Goal: Information Seeking & Learning: Learn about a topic

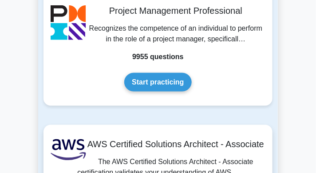
scroll to position [187, 0]
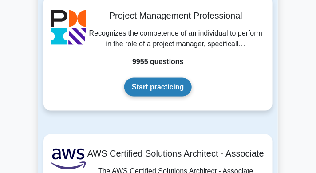
click at [186, 92] on link "Start practicing" at bounding box center [157, 87] width 67 height 19
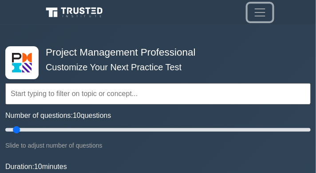
click at [265, 14] on span "Toggle navigation" at bounding box center [260, 12] width 13 height 13
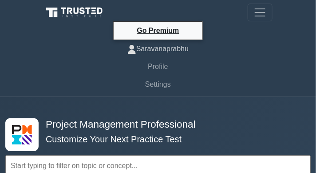
click at [189, 50] on link "Saravanaprabhu" at bounding box center [158, 49] width 229 height 18
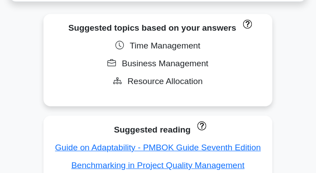
scroll to position [565, 0]
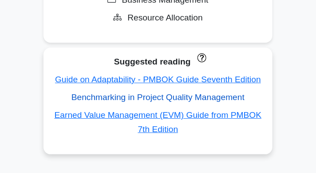
click at [172, 94] on link "Benchmarking in Project Quality Management" at bounding box center [158, 96] width 173 height 9
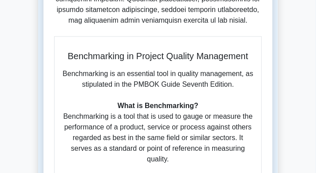
scroll to position [273, 0]
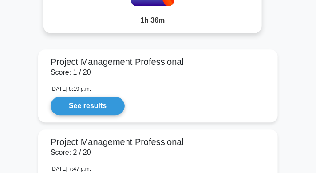
scroll to position [1031, 0]
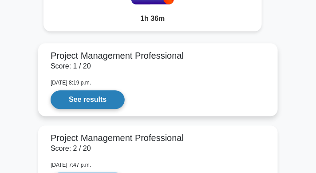
click at [108, 106] on link "See results" at bounding box center [88, 99] width 74 height 19
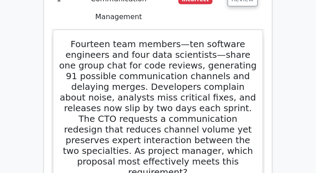
scroll to position [975, 0]
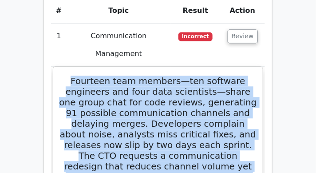
drag, startPoint x: 61, startPoint y: 29, endPoint x: 195, endPoint y: 141, distance: 174.3
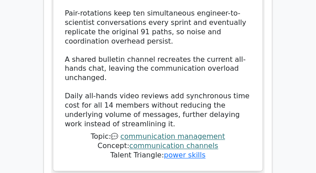
scroll to position [1545, 0]
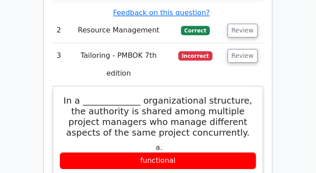
scroll to position [1598, 0]
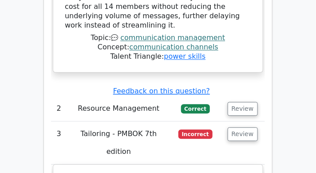
drag, startPoint x: 61, startPoint y: 66, endPoint x: 183, endPoint y: 143, distance: 143.9
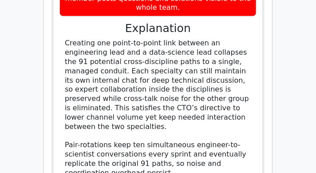
scroll to position [1382, 0]
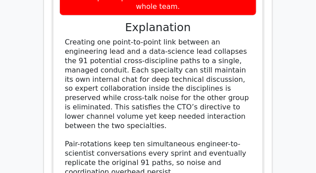
drag, startPoint x: 189, startPoint y: 103, endPoint x: 89, endPoint y: 172, distance: 121.8
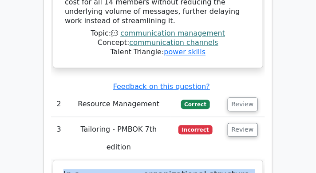
scroll to position [1592, 0]
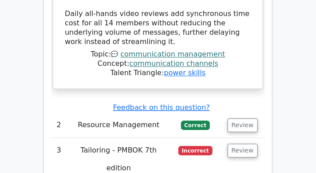
drag, startPoint x: 60, startPoint y: 74, endPoint x: 159, endPoint y: 135, distance: 115.9
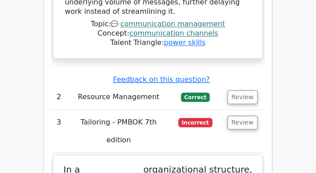
scroll to position [1554, 0]
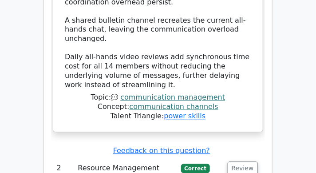
drag, startPoint x: 185, startPoint y: 101, endPoint x: 63, endPoint y: 114, distance: 122.3
copy div "In a _____________ organizational structure, the authority is shared among mult…"
